Goal: Book appointment/travel/reservation

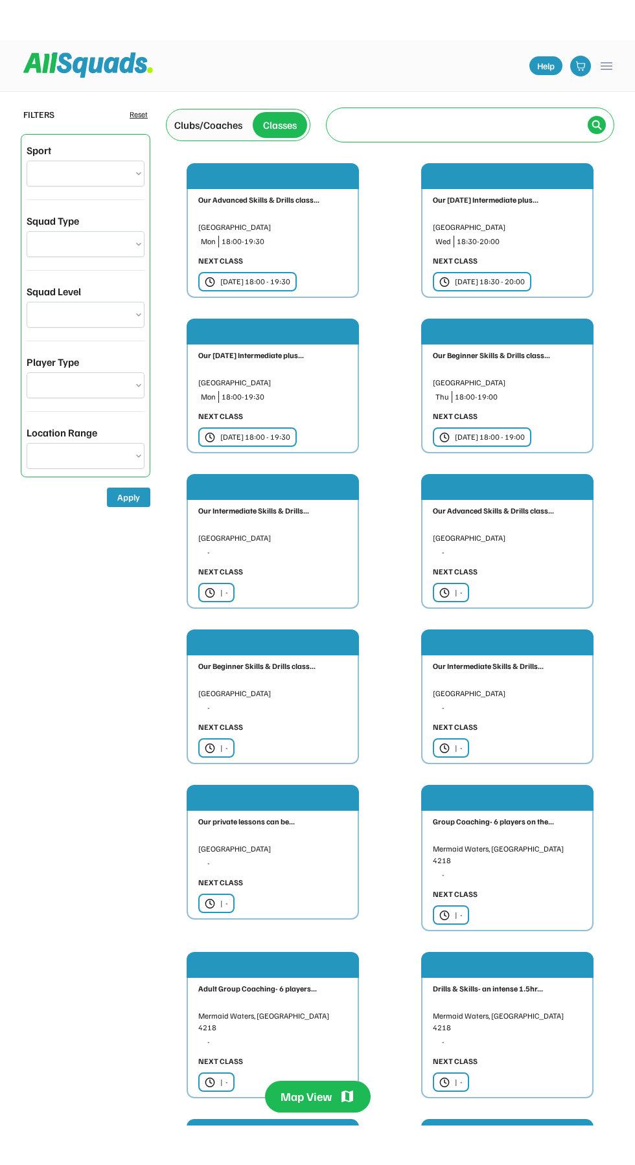
scroll to position [256, 0]
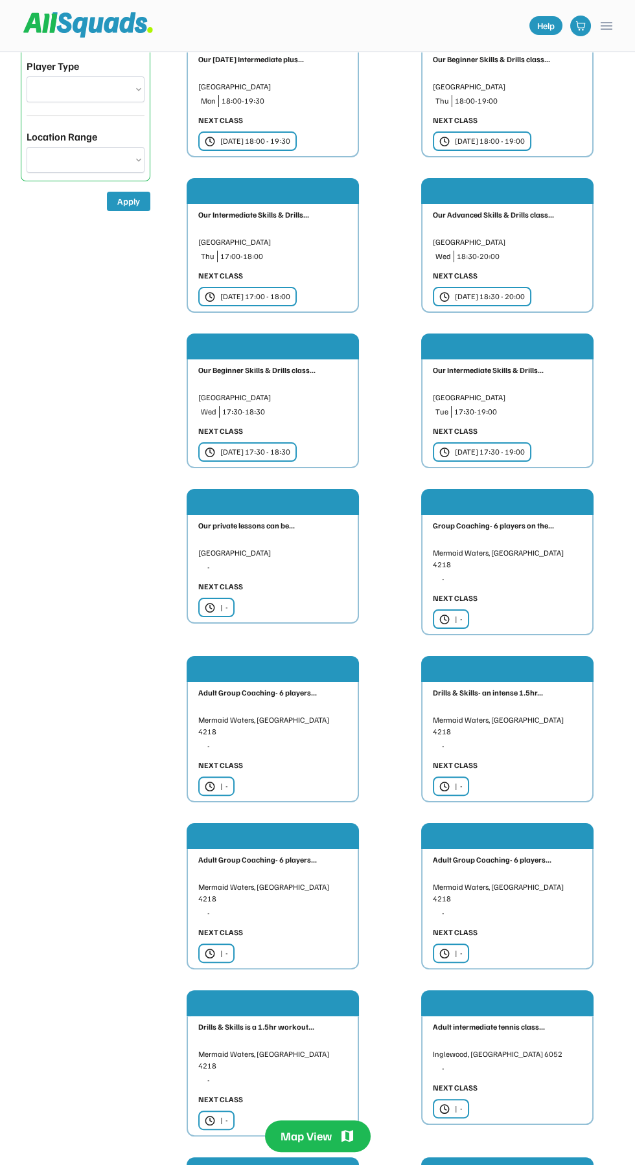
click at [471, 458] on div "[DATE] 17:30 - 19:00" at bounding box center [490, 452] width 70 height 12
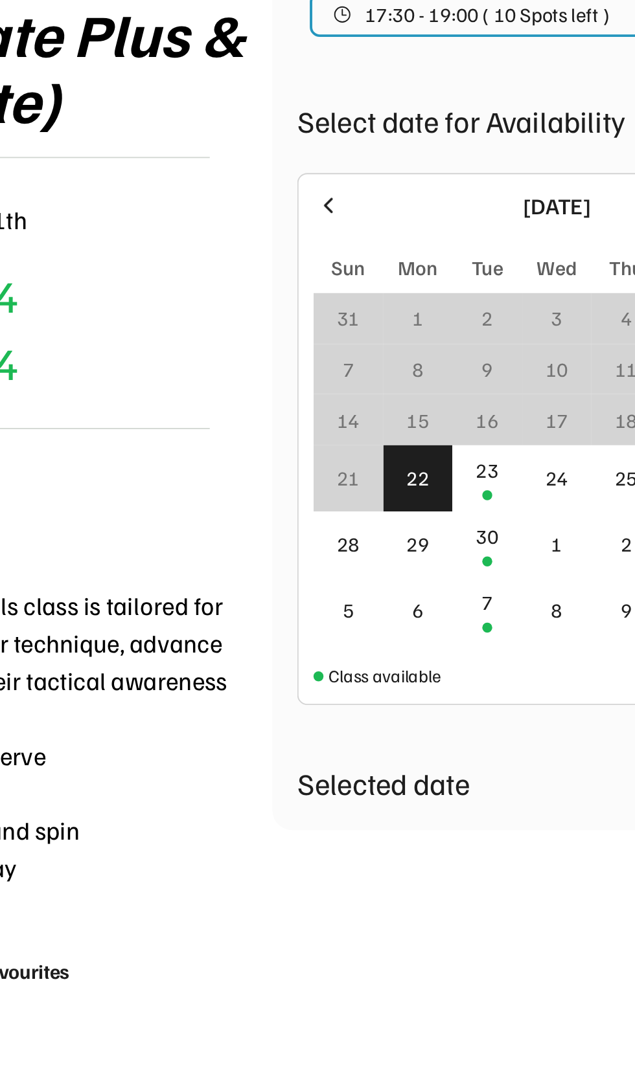
click at [431, 570] on div "30" at bounding box center [431, 562] width 12 height 16
